Goal: Navigation & Orientation: Find specific page/section

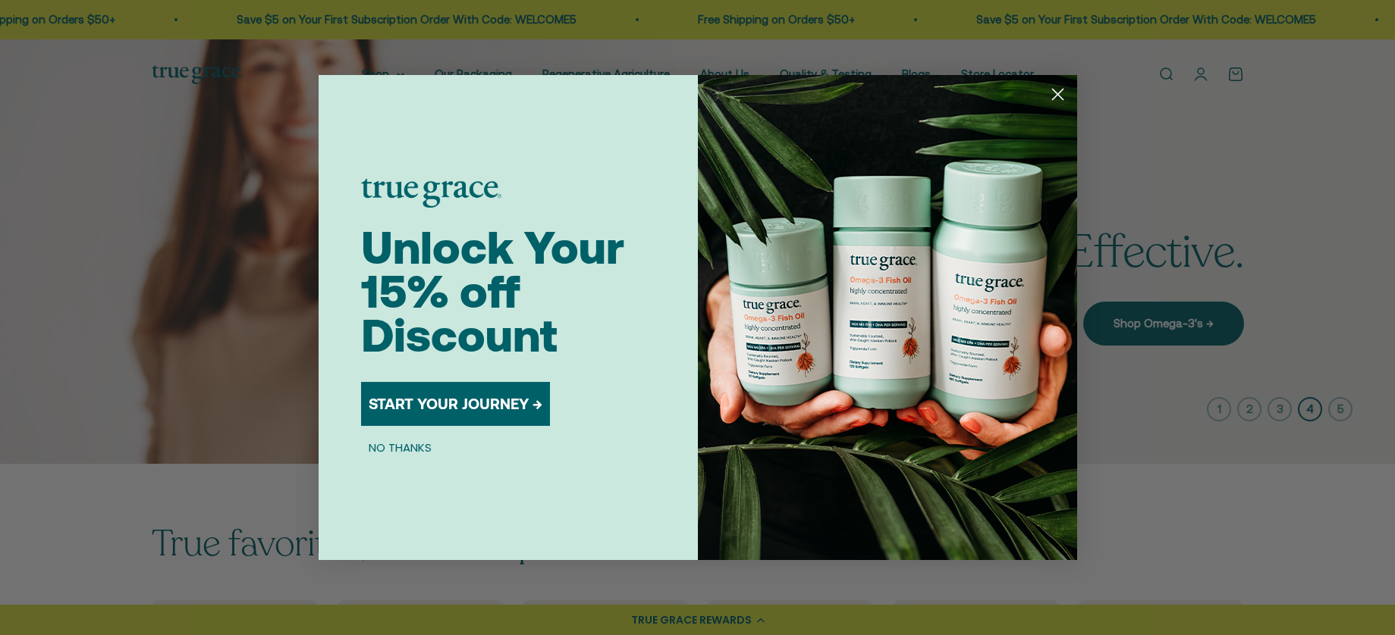
click at [400, 448] on button "NO THANKS" at bounding box center [400, 447] width 78 height 18
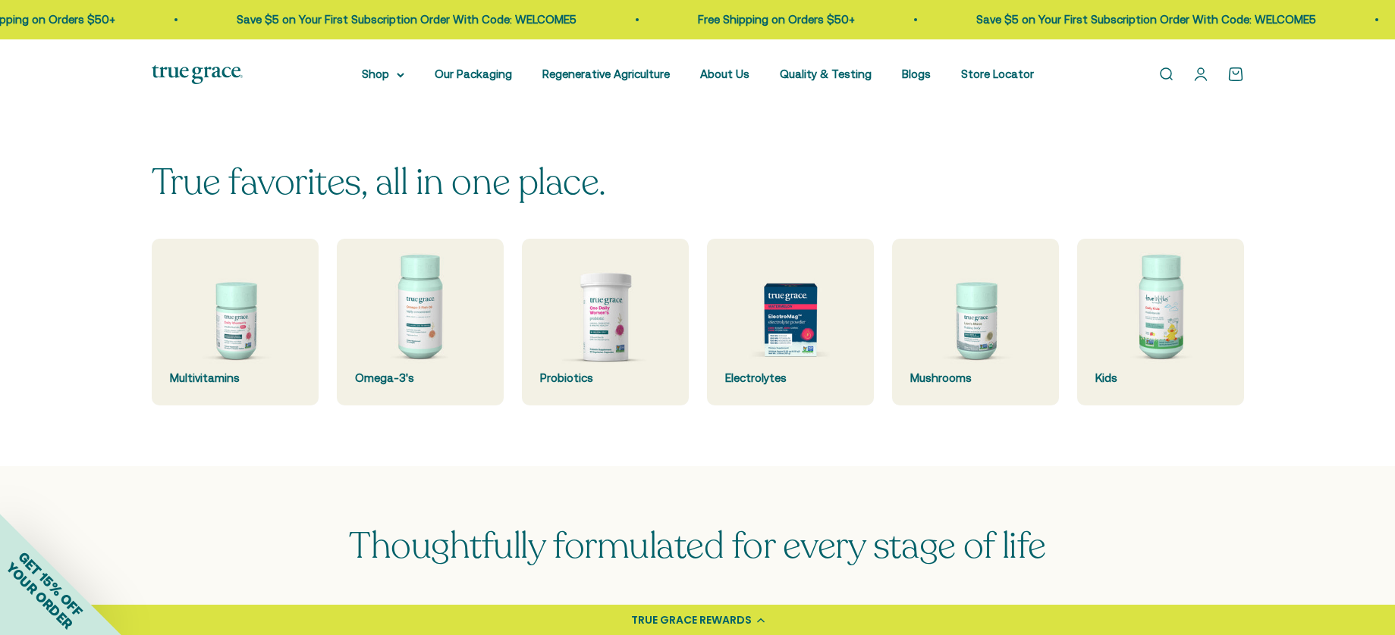
scroll to position [316, 0]
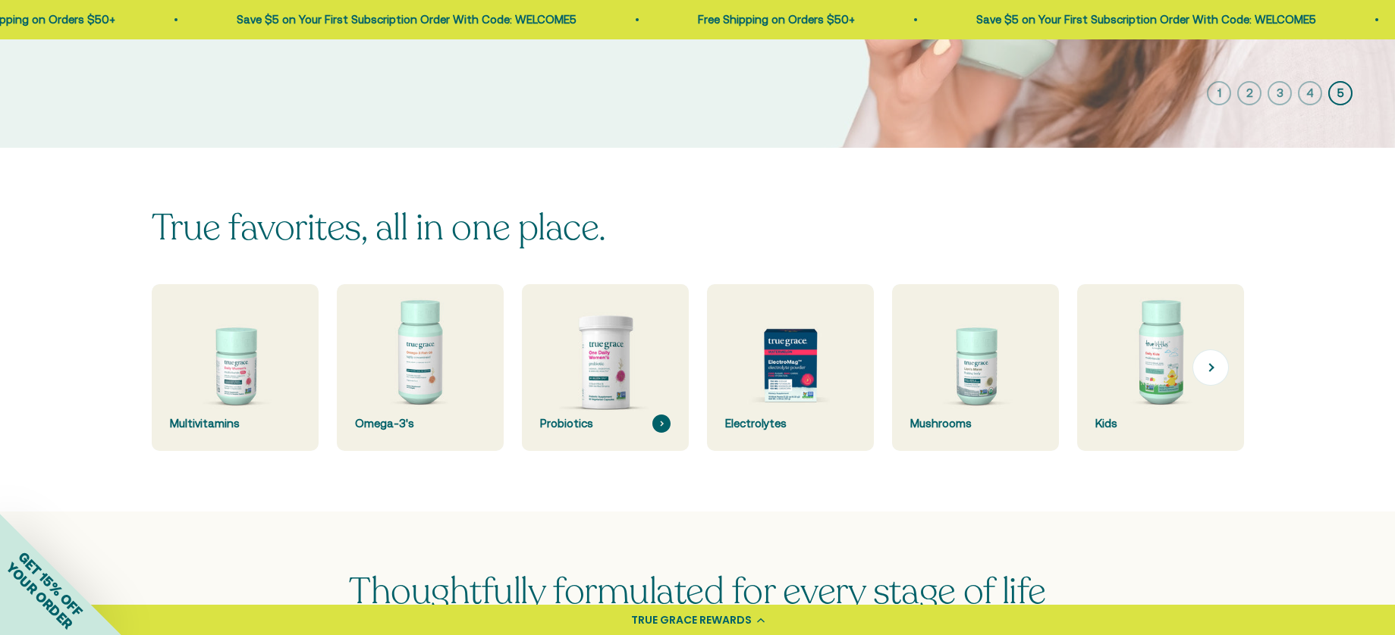
click at [603, 375] on img at bounding box center [604, 368] width 177 height 177
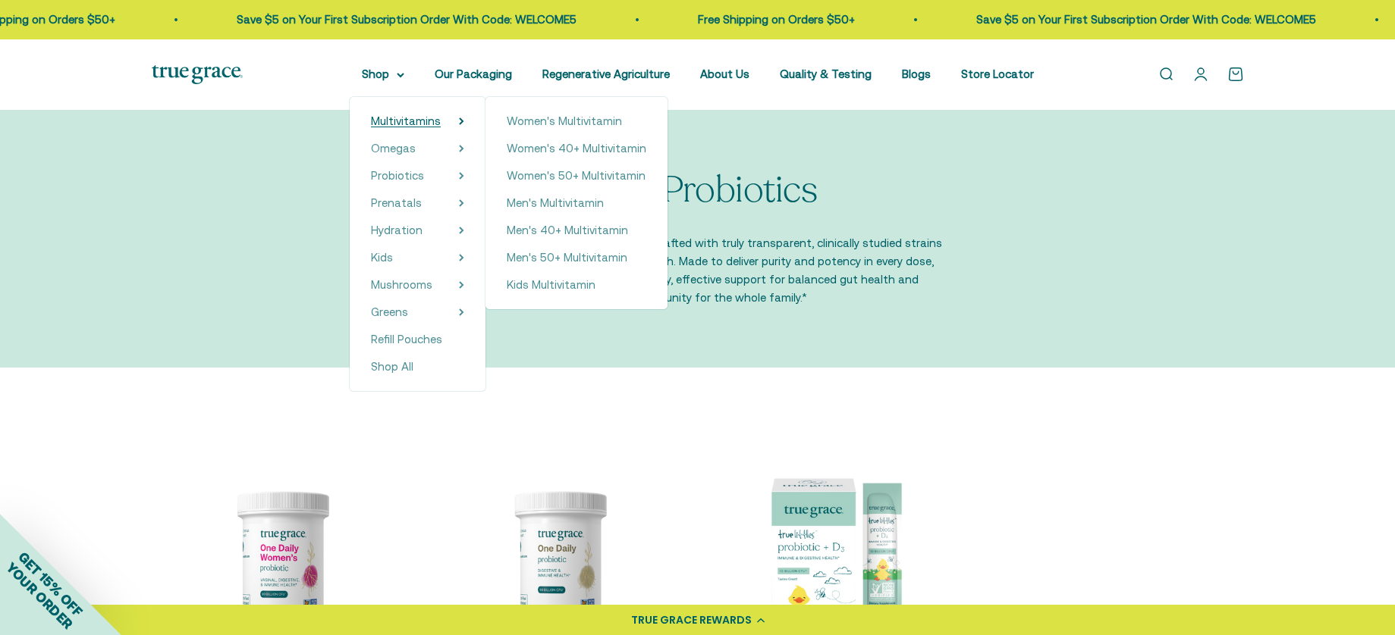
click at [391, 117] on span "Multivitamins" at bounding box center [406, 121] width 70 height 13
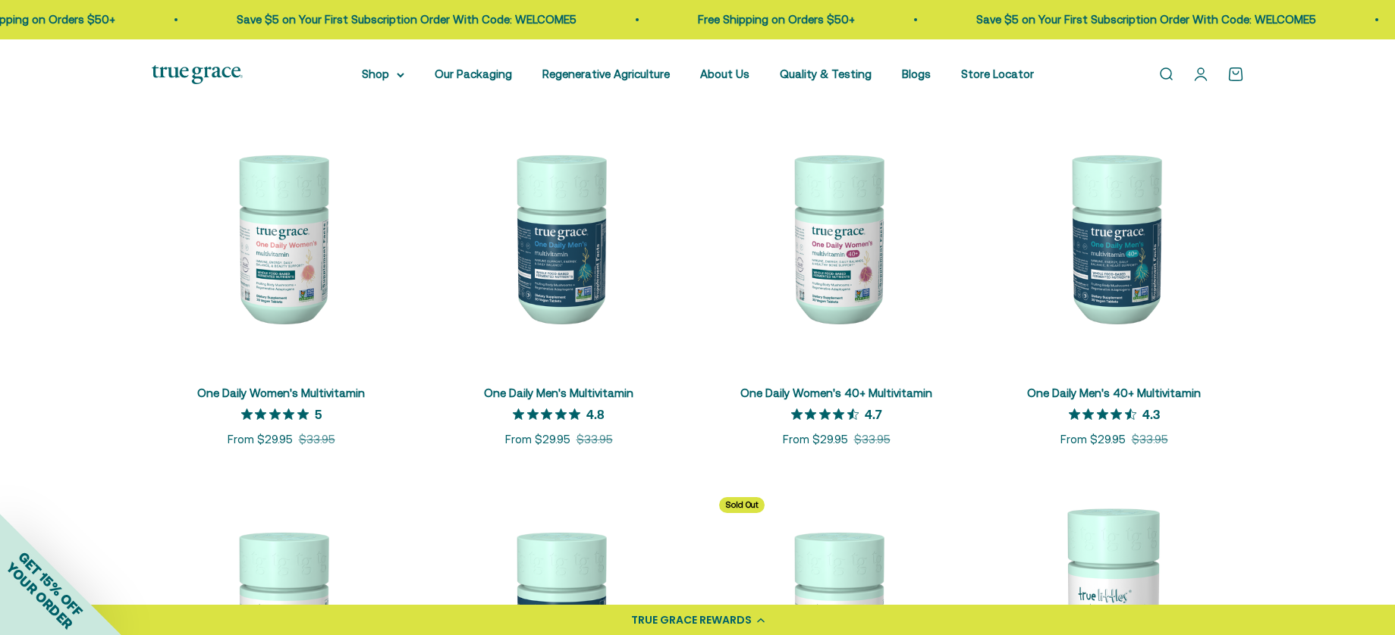
scroll to position [306, 0]
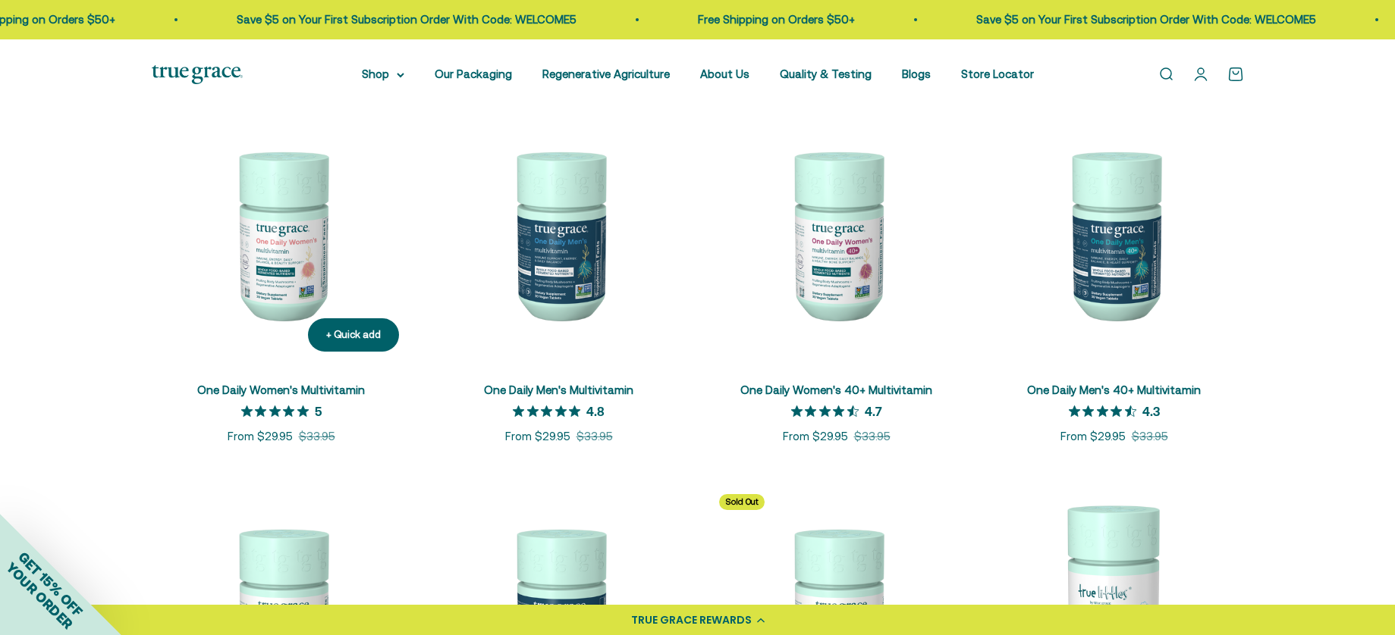
click at [303, 264] on img at bounding box center [281, 234] width 259 height 259
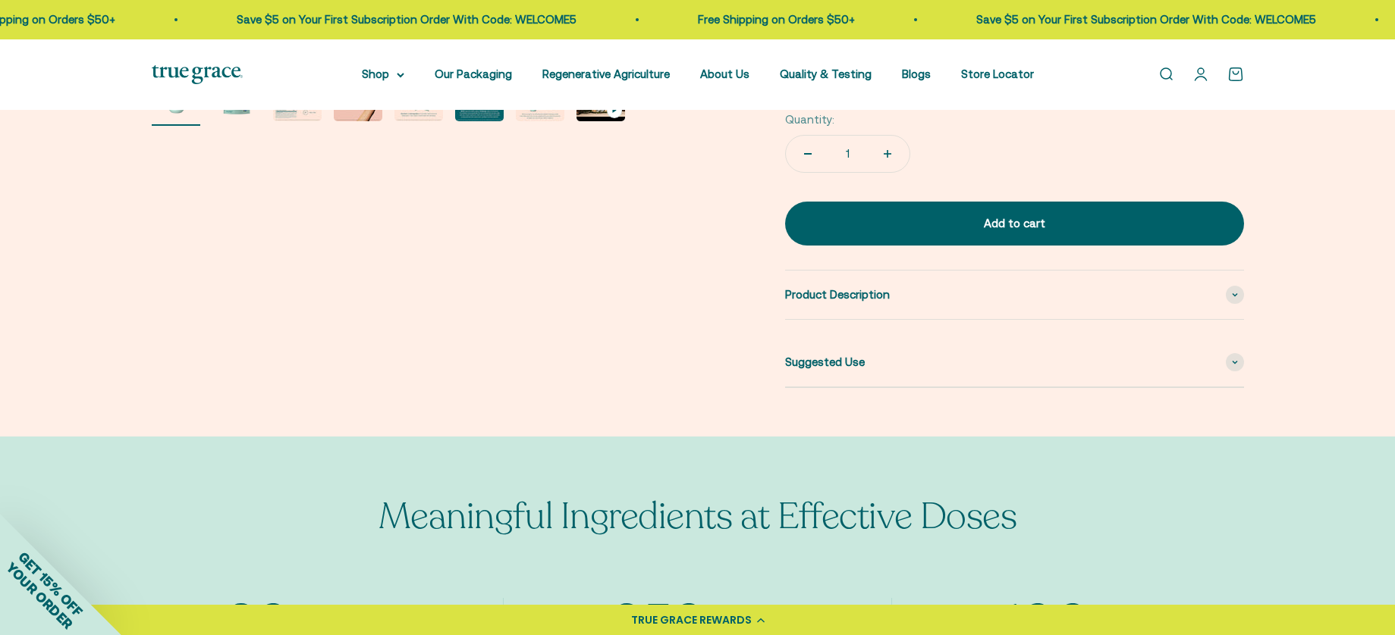
scroll to position [686, 0]
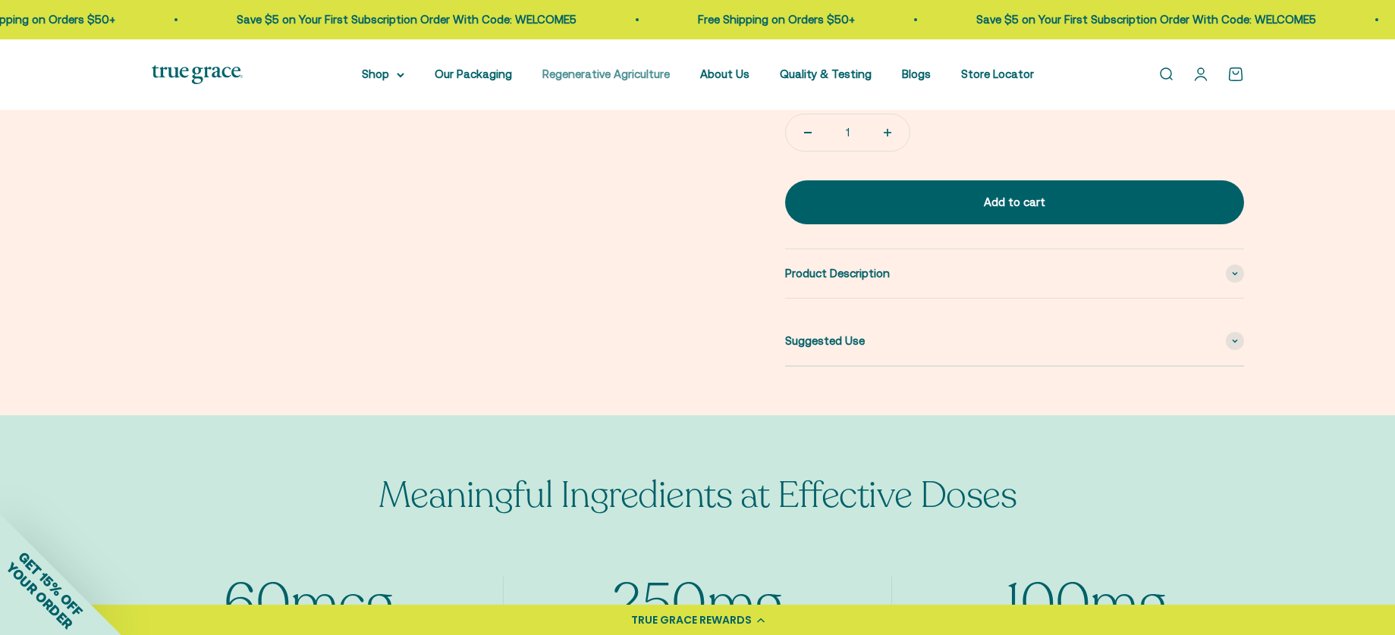
click at [612, 72] on link "Regenerative Agriculture" at bounding box center [605, 73] width 127 height 13
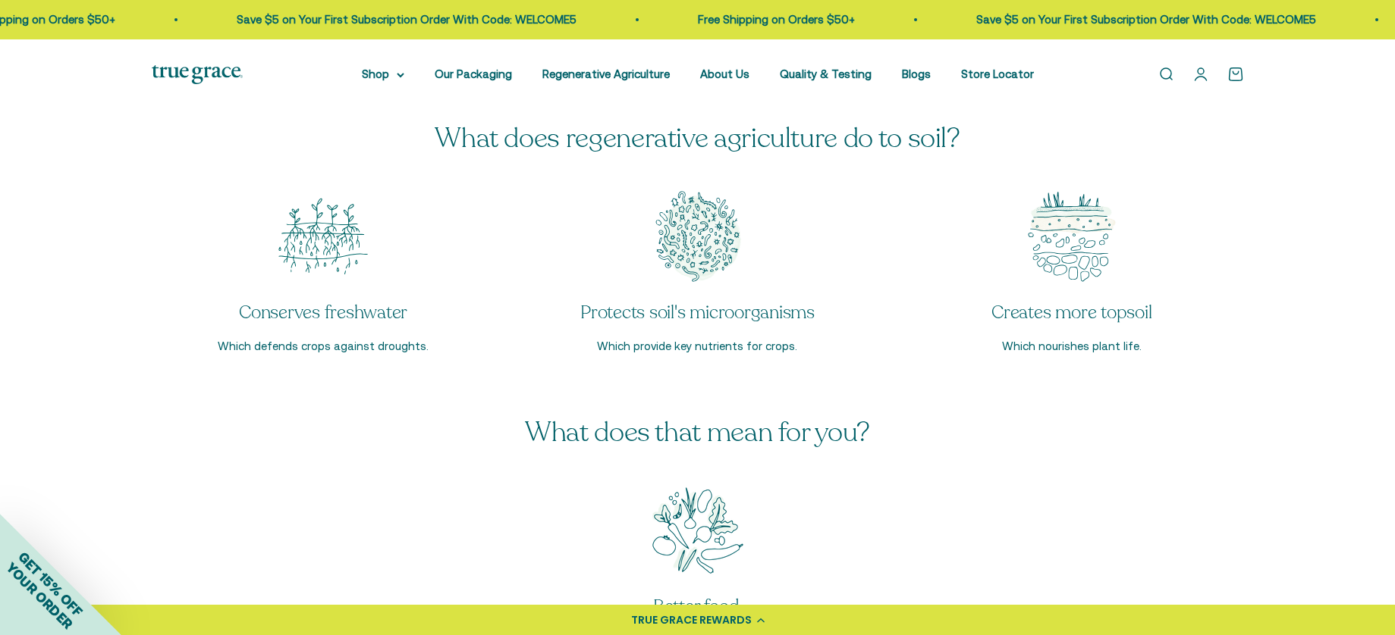
scroll to position [2540, 0]
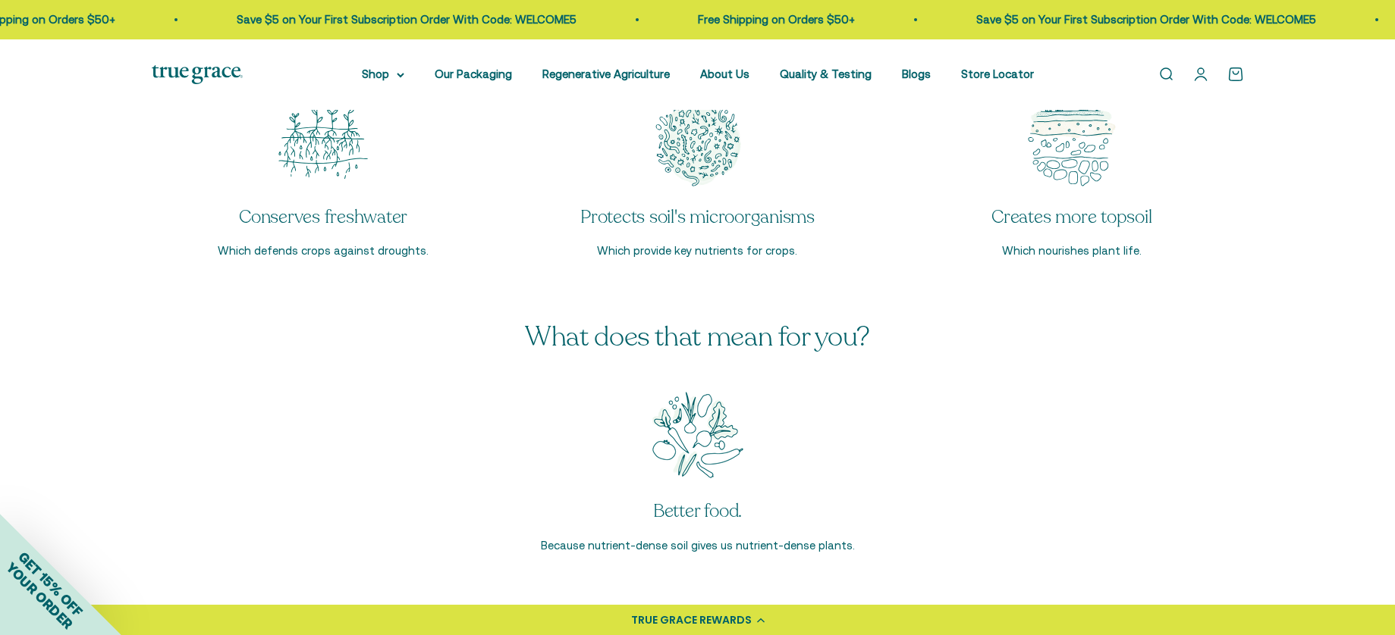
drag, startPoint x: 1399, startPoint y: 49, endPoint x: 1424, endPoint y: 270, distance: 222.8
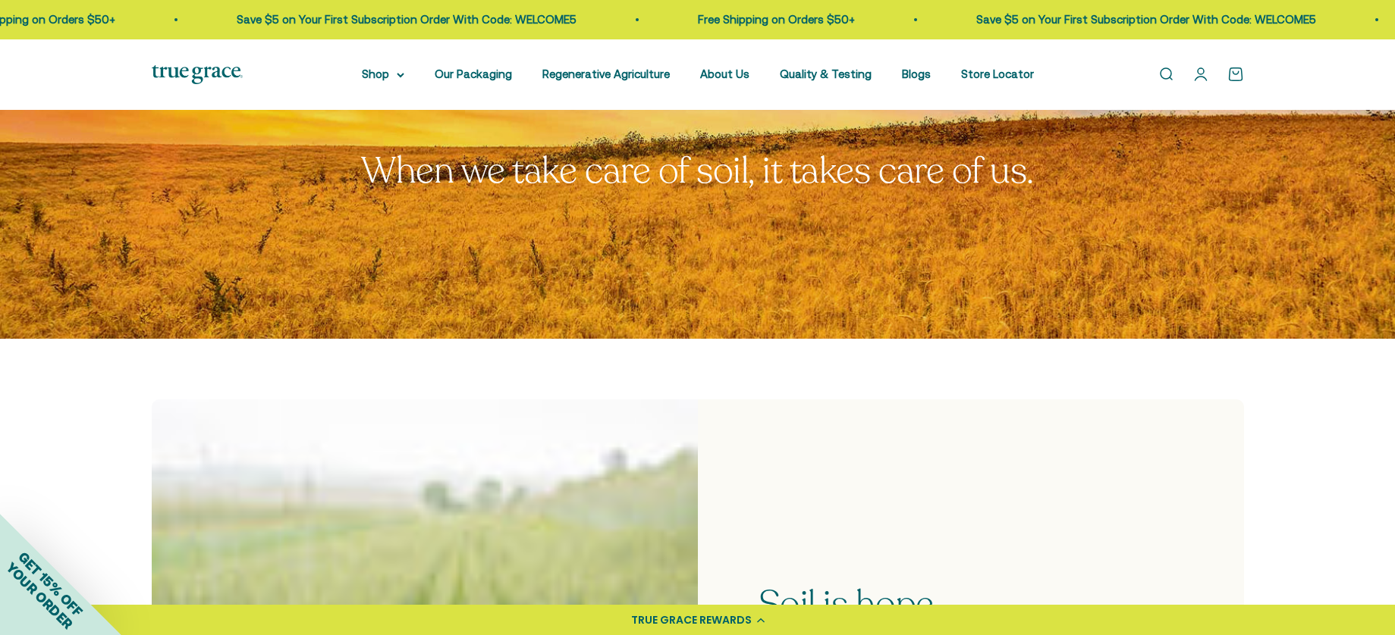
scroll to position [0, 0]
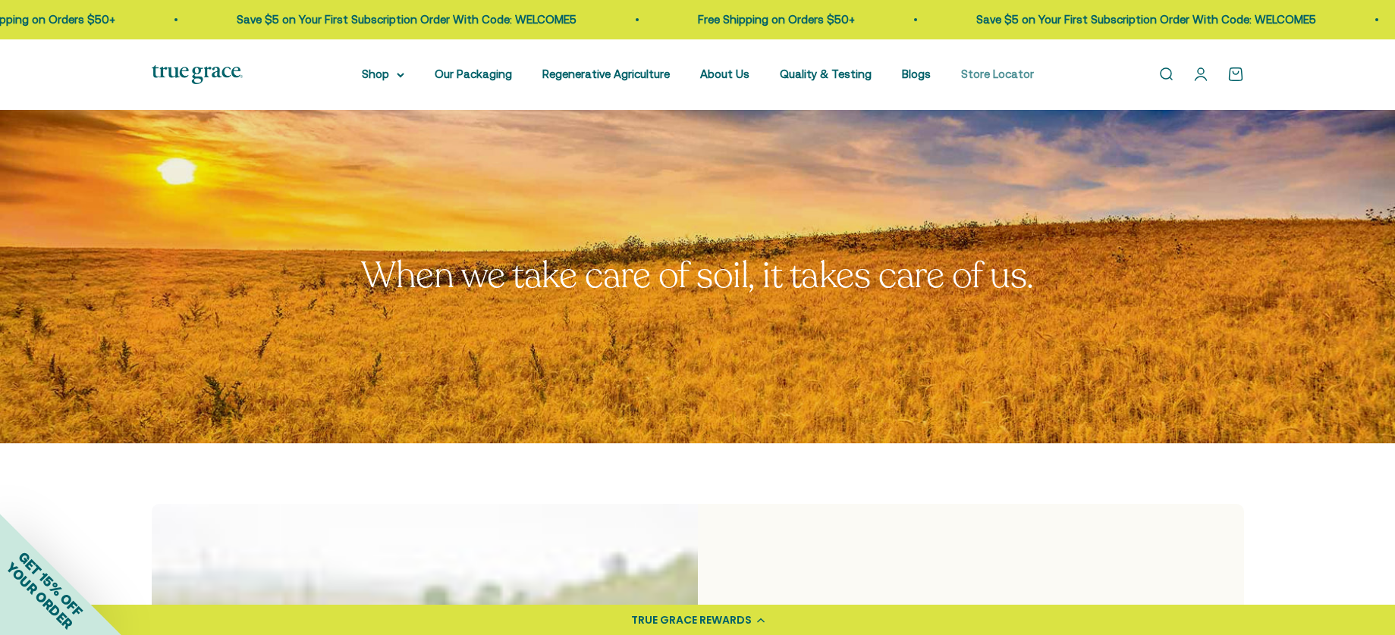
click at [979, 74] on link "Store Locator" at bounding box center [997, 73] width 73 height 13
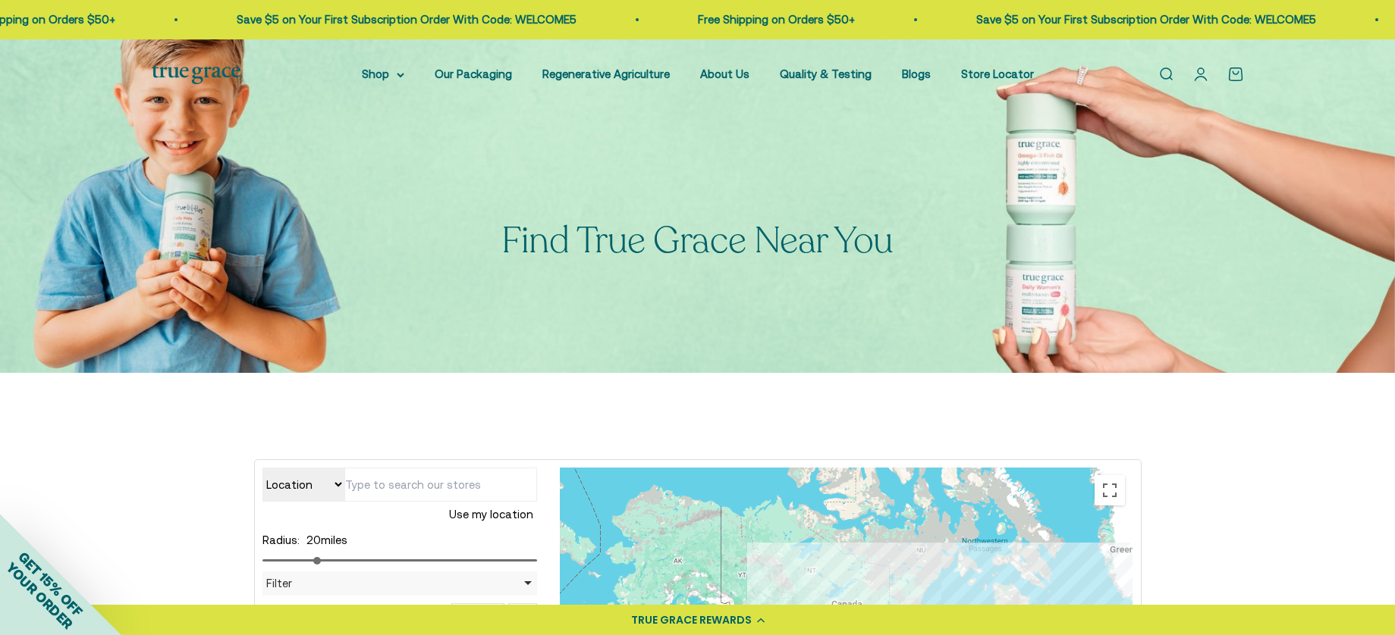
scroll to position [345, 0]
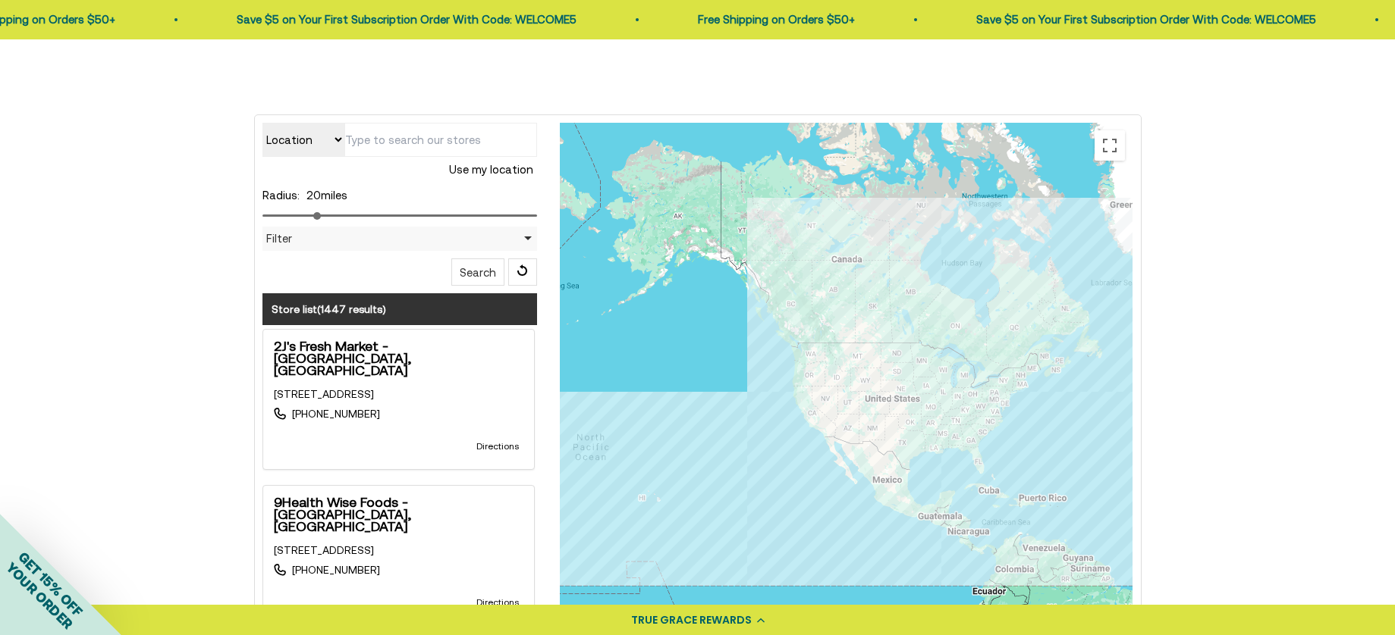
click at [412, 133] on input "text" at bounding box center [440, 140] width 193 height 34
type input "94515"
click at [477, 268] on button "Search" at bounding box center [477, 272] width 53 height 27
